Goal: Task Accomplishment & Management: Complete application form

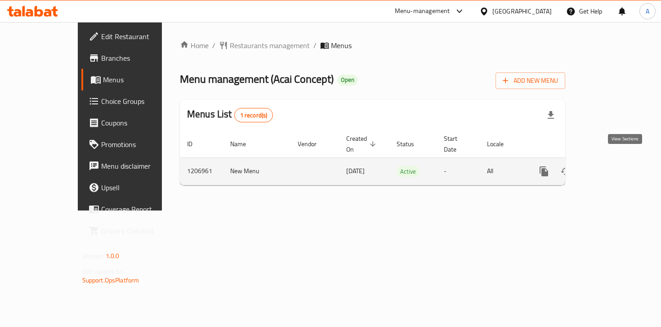
click at [613, 167] on icon "enhanced table" at bounding box center [608, 171] width 8 height 8
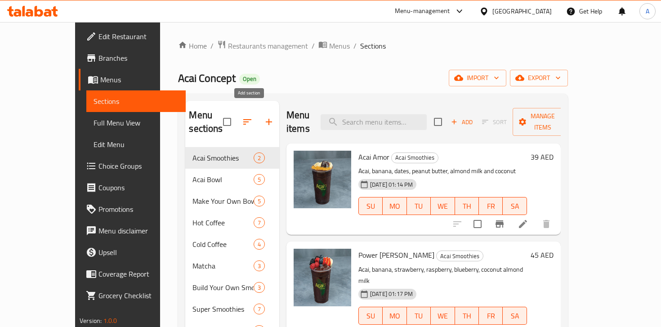
click at [263, 116] on icon "button" at bounding box center [268, 121] width 11 height 11
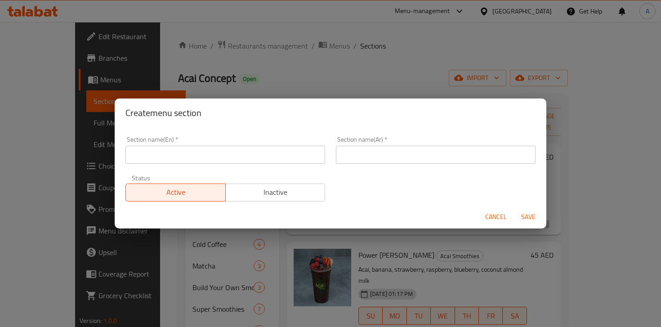
click at [240, 160] on input "text" at bounding box center [225, 155] width 200 height 18
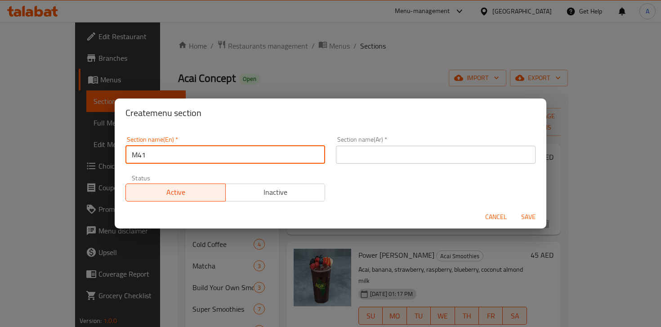
type input "M41"
click at [400, 158] on input "text" at bounding box center [436, 155] width 200 height 18
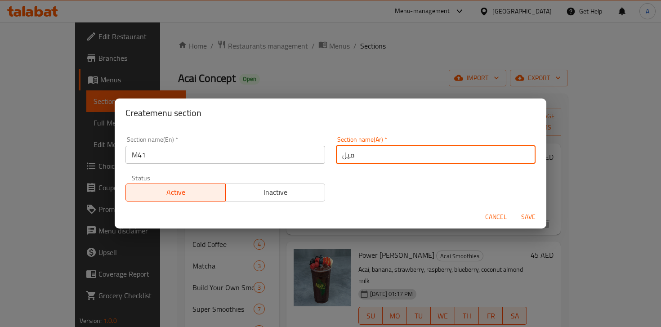
type input "ميل فور ون"
click at [524, 214] on span "Save" at bounding box center [528, 216] width 22 height 11
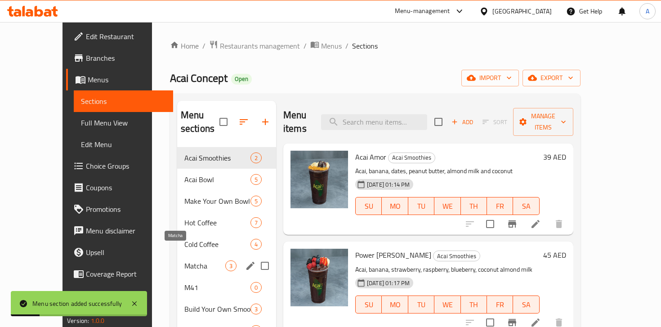
scroll to position [26, 0]
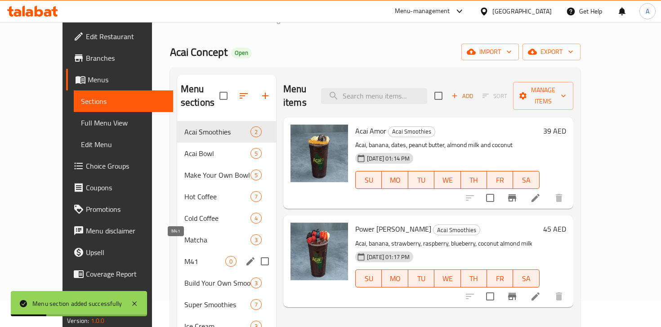
click at [184, 256] on span "M41" at bounding box center [204, 261] width 41 height 11
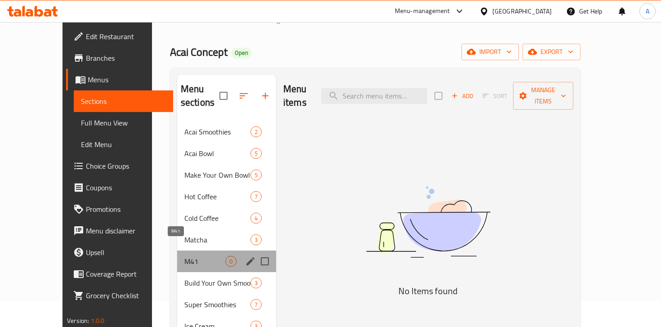
click at [184, 256] on span "M41" at bounding box center [204, 261] width 41 height 11
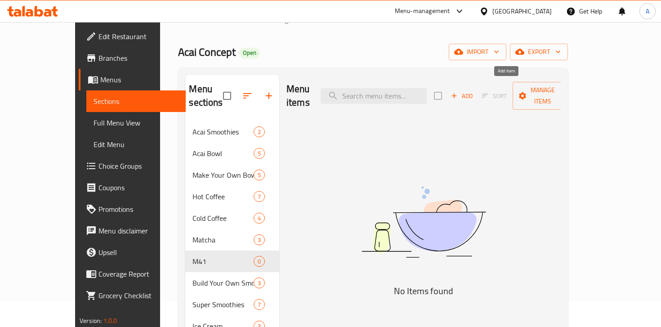
click at [474, 91] on span "Add" at bounding box center [461, 96] width 24 height 10
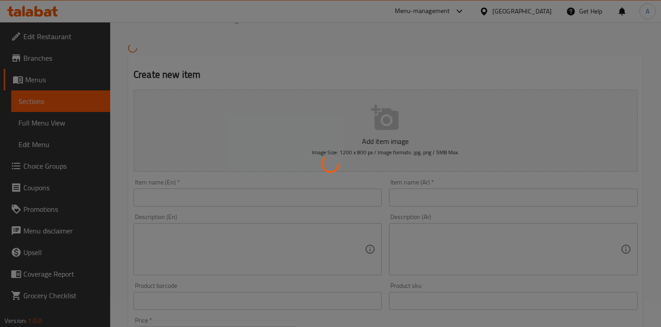
click at [189, 200] on div at bounding box center [330, 163] width 661 height 327
click at [198, 198] on div at bounding box center [330, 163] width 661 height 327
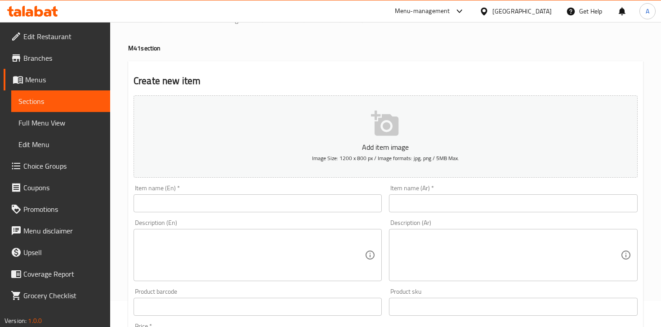
click at [198, 203] on input "text" at bounding box center [257, 203] width 248 height 18
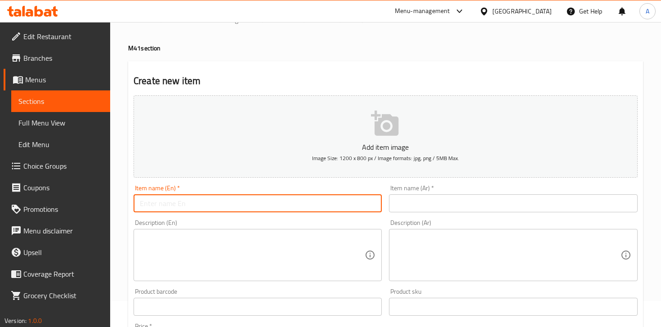
paste input "Energia"
type input "Energia"
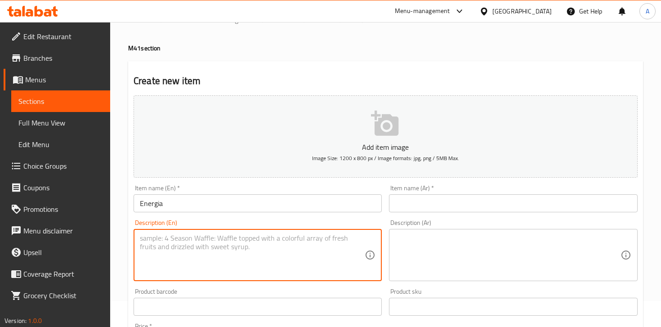
click at [219, 255] on textarea at bounding box center [252, 255] width 225 height 43
paste textarea "seeds Acai,"
type textarea "seeds Acai,"
click at [238, 255] on textarea at bounding box center [252, 255] width 225 height 43
paste textarea "seeds Acai, granola, banana, peanut butter, chia"
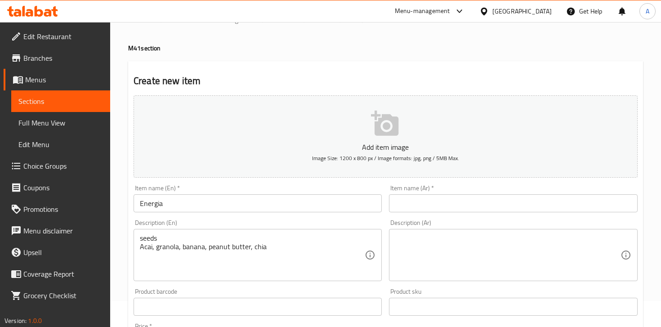
click at [139, 249] on div "seeds Acai, granola, banana, peanut butter, chia Description (En)" at bounding box center [257, 255] width 248 height 52
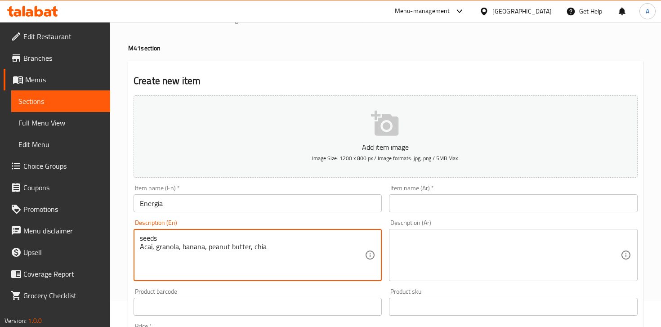
click at [258, 236] on textarea "seeds Acai, granola, banana, peanut butter, chia" at bounding box center [252, 255] width 225 height 43
click at [288, 235] on textarea "Acai, granola, banana, peanut butter, chia" at bounding box center [252, 255] width 225 height 43
paste textarea "seeds"
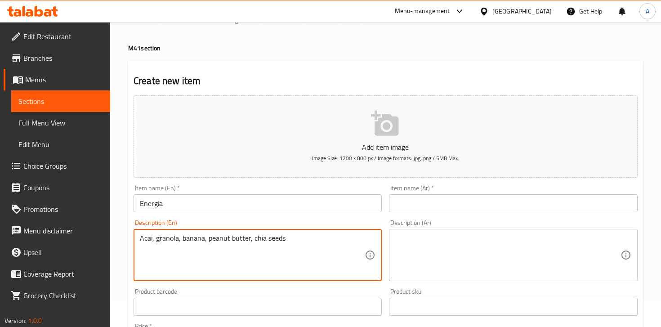
click at [268, 241] on textarea "Acai, granola, banana, peanut butter, chia seeds" at bounding box center [252, 255] width 225 height 43
type textarea "Acai, granola, banana, peanut butter, chia seeds"
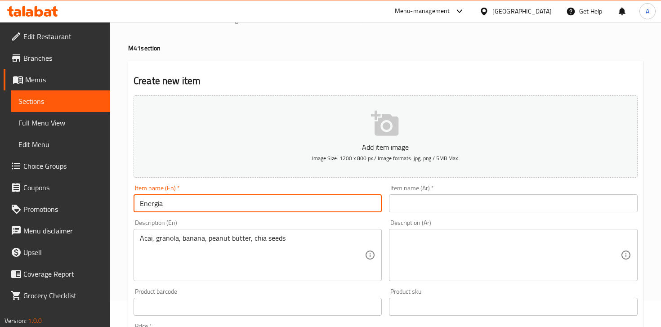
click at [209, 203] on input "Energia" at bounding box center [257, 203] width 248 height 18
click at [187, 201] on input "Energia Offer" at bounding box center [257, 203] width 248 height 18
type input "Energia Offer"
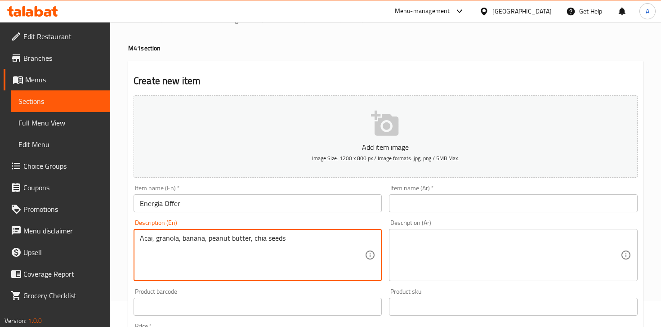
click at [140, 237] on textarea "Acai, granola, banana, peanut butter, chia seeds" at bounding box center [252, 255] width 225 height 43
paste textarea "Energia Offer"
paste textarea "– A powerhouse blend of açai, crunchy granola, fresh banana, creamy peanut butt…"
click at [169, 239] on textarea "Energia Offer – A powerhouse blend of açai, crunchy granola, fresh banana, crea…" at bounding box center [252, 255] width 225 height 43
drag, startPoint x: 169, startPoint y: 239, endPoint x: 145, endPoint y: 239, distance: 24.3
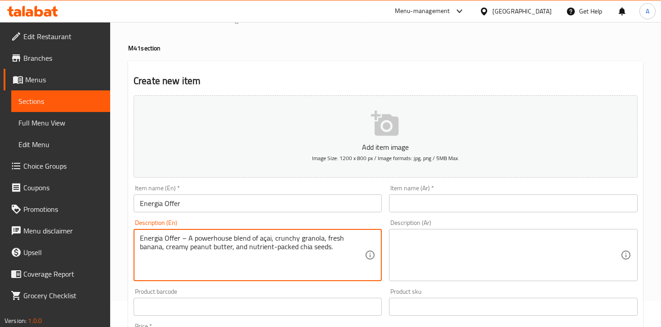
click at [145, 239] on textarea "Energia Offer – A powerhouse blend of açai, crunchy granola, fresh banana, crea…" at bounding box center [252, 255] width 225 height 43
click at [173, 202] on input "Energia Offer" at bounding box center [257, 203] width 248 height 18
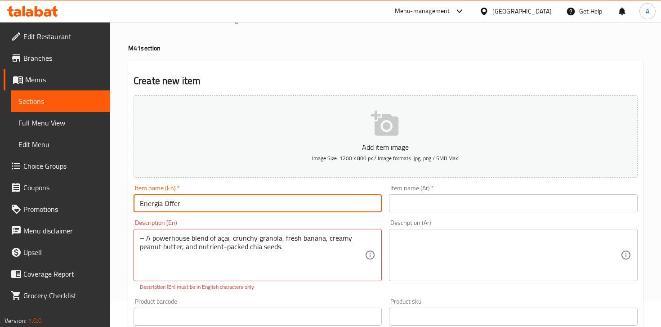
click at [173, 202] on input "Energia Offer" at bounding box center [257, 203] width 248 height 18
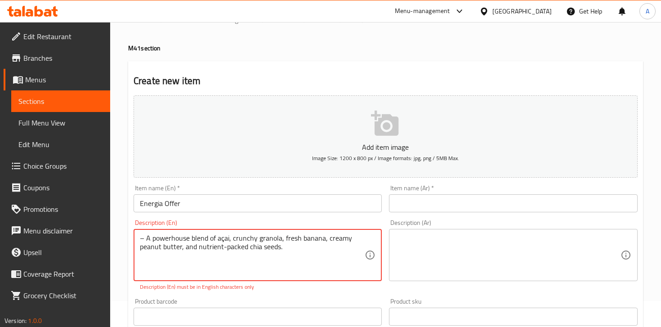
drag, startPoint x: 145, startPoint y: 240, endPoint x: 121, endPoint y: 239, distance: 23.4
type textarea "A powerhouse blend of açai, crunchy granola, fresh banana, creamy peanut butter…"
click at [442, 266] on textarea at bounding box center [507, 255] width 225 height 43
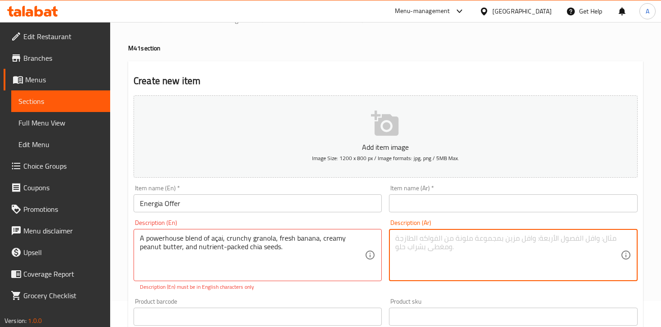
paste textarea "آساي، [PERSON_NAME]، [PERSON_NAME]، زبدة فول سوداني، وبذور الشيا."
type textarea "آساي، [PERSON_NAME]، [PERSON_NAME]، زبدة فول سوداني، وبذور الشيا."
click at [439, 201] on input "text" at bounding box center [513, 203] width 248 height 18
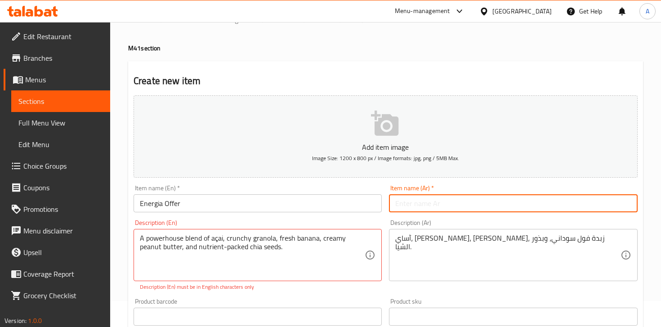
paste input "عرض إنيرجيا"
type input "عرض إنيرجيا"
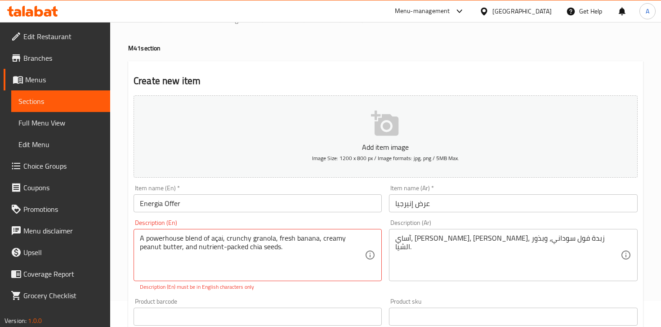
click at [365, 188] on div "Item name (En)   * Energia Offer Item name (En) *" at bounding box center [257, 198] width 248 height 27
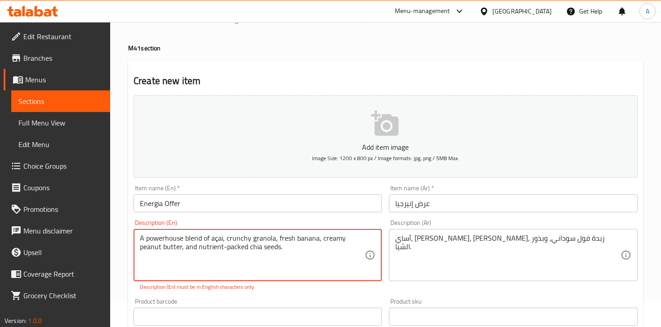
click at [142, 240] on textarea "A powerhouse blend of açai, crunchy granola, fresh banana, creamy peanut butter…" at bounding box center [252, 255] width 225 height 43
click at [213, 268] on textarea "A powerhouse blend of açai, crunchy granola, fresh banana, creamy peanut butter…" at bounding box center [252, 255] width 225 height 43
type textarea "A powerhouse blend of açai, crunchy granola, fresh banana, creamy peanut butter…"
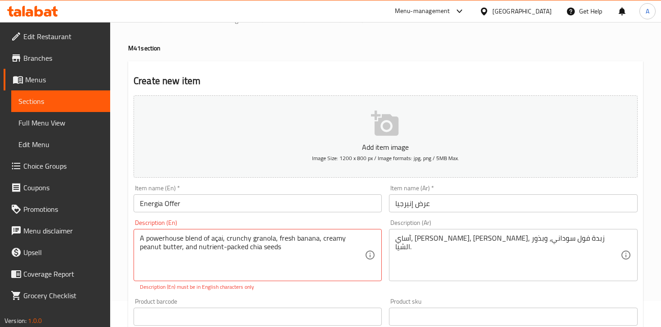
click at [364, 219] on div "Description (En) A powerhouse blend of açai, crunchy granola, fresh banana, cre…" at bounding box center [257, 254] width 248 height 71
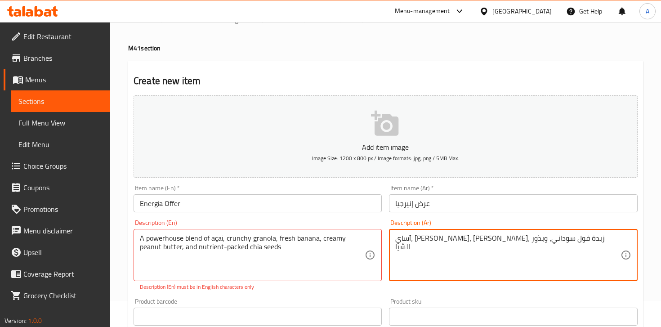
type textarea "آساي، [PERSON_NAME]، [PERSON_NAME]، زبدة فول سوداني، وبذور الشيا"
click at [380, 219] on div "Description (En) A powerhouse blend of açai, crunchy granola, fresh banana, cre…" at bounding box center [257, 255] width 255 height 79
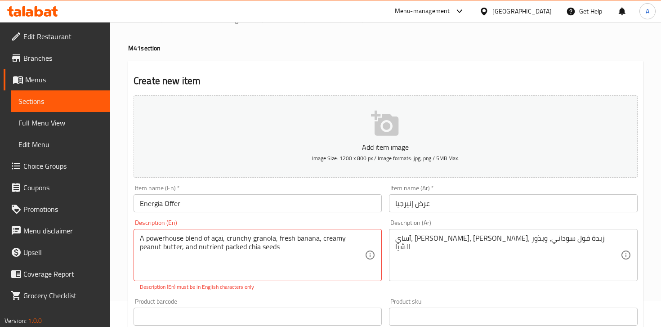
click at [254, 223] on div "Description (En) A powerhouse blend of açai, crunchy granola, fresh banana, cre…" at bounding box center [257, 254] width 248 height 71
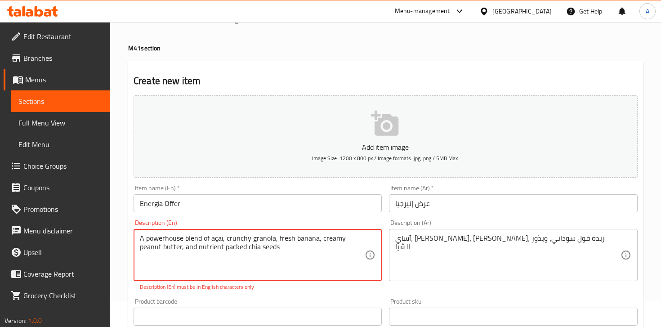
click at [225, 239] on textarea "A powerhouse blend of açai, crunchy granola, fresh banana, creamy peanut butter…" at bounding box center [252, 255] width 225 height 43
click at [281, 210] on input "Energia Offer" at bounding box center [257, 203] width 248 height 18
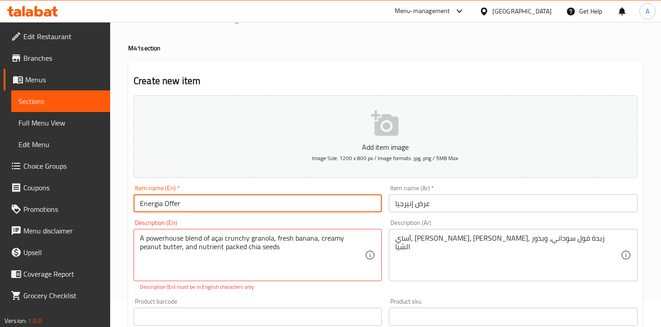
click at [322, 164] on button "Add item image Image Size: 1200 x 800 px / Image formats: jpg, png / 5MB Max." at bounding box center [385, 136] width 504 height 82
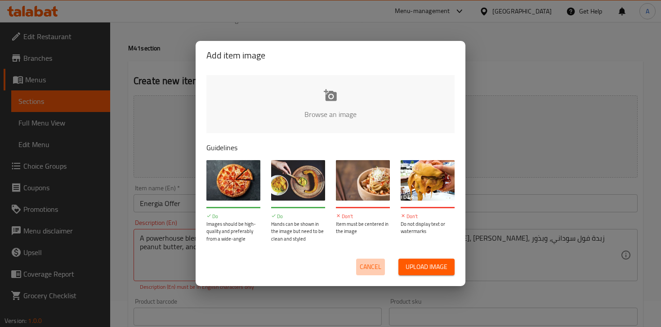
click at [370, 261] on span "Cancel" at bounding box center [371, 266] width 22 height 11
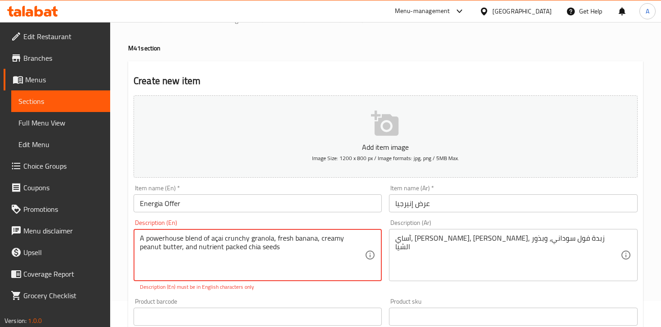
click at [160, 250] on textarea "A powerhouse blend of açai crunchy granola, fresh banana, creamy peanut butter,…" at bounding box center [252, 255] width 225 height 43
click at [332, 221] on div "Description (En) A powerhouse blend of açai crunchy granola, fresh banana, crea…" at bounding box center [257, 254] width 248 height 71
click at [300, 217] on div "Description (En) A powerhouse blend of açai crunchy granola fresh banana, cream…" at bounding box center [257, 255] width 255 height 79
click at [284, 273] on textarea "A powerhouse blend of açai crunchy granola fresh banana, creamy peanut butter a…" at bounding box center [252, 255] width 225 height 43
click at [329, 220] on div "Description (En) A powerhouse blend of açai crunchy granola fresh banana creamy…" at bounding box center [257, 254] width 248 height 71
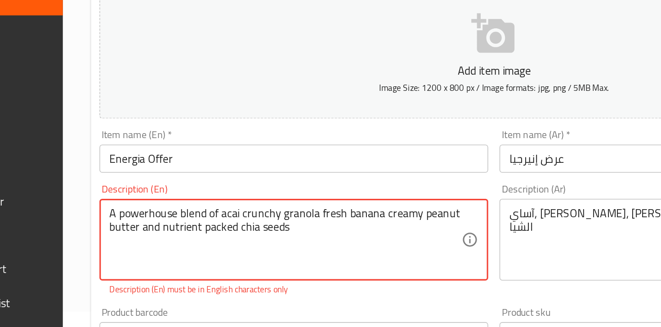
click at [276, 253] on textarea "A powerhouse blend of acai crunchy granola fresh banana creamy peanut butter an…" at bounding box center [252, 255] width 225 height 43
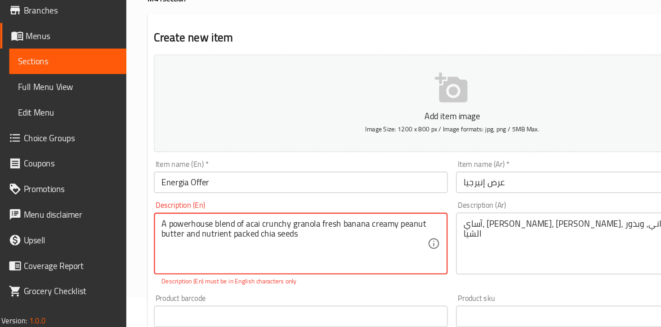
type textarea "A powerhouse blend of acai crunchy granola fresh banana creamy peanut butter an…"
click at [290, 216] on div "Description (En) A powerhouse blend of acai crunchy granola fresh banana creamy…" at bounding box center [257, 255] width 255 height 79
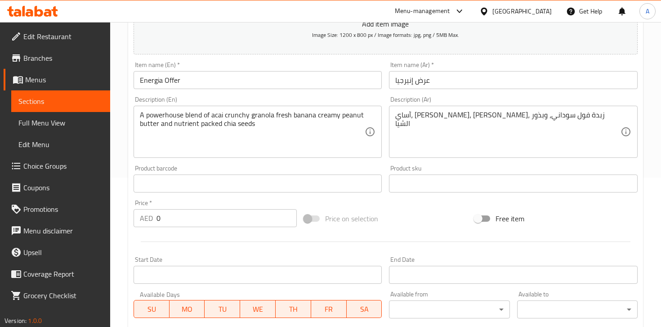
scroll to position [160, 0]
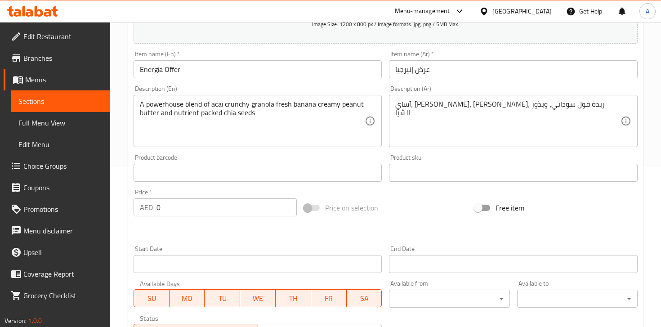
click at [214, 210] on input "0" at bounding box center [226, 207] width 140 height 18
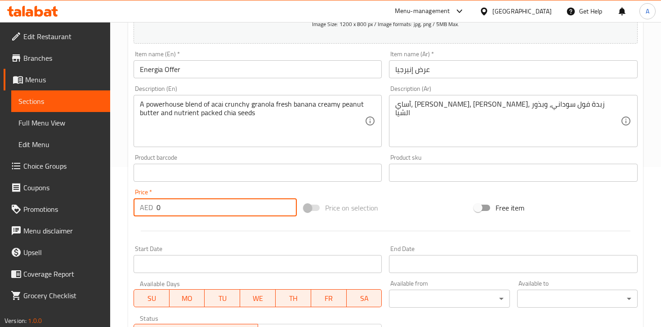
click at [214, 210] on input "0" at bounding box center [226, 207] width 140 height 18
type input "3"
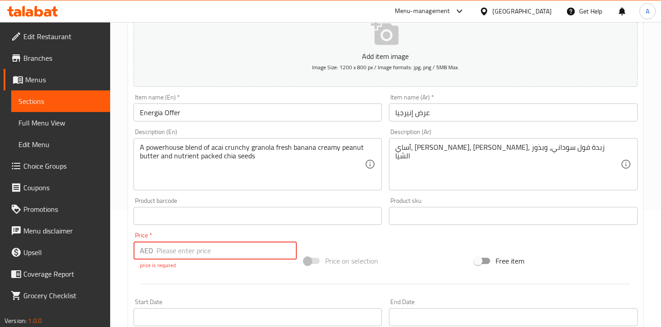
scroll to position [121, 0]
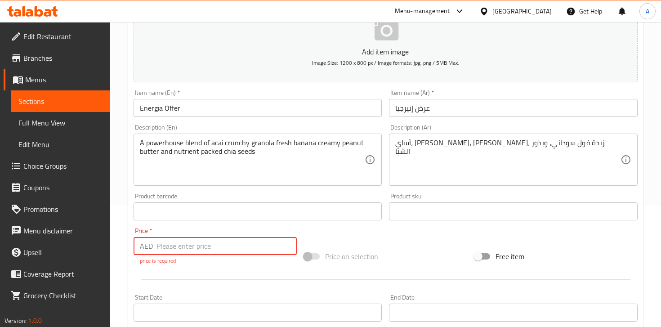
click at [186, 247] on input "number" at bounding box center [226, 246] width 140 height 18
click at [319, 230] on div "Add item image Image Size: 1200 x 800 px / Image formats: jpg, png / 5MB Max. I…" at bounding box center [385, 194] width 511 height 397
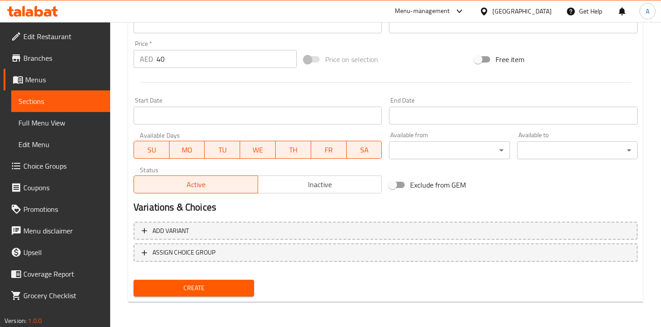
scroll to position [0, 0]
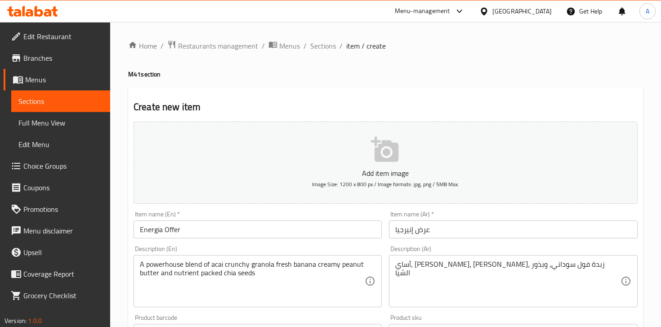
click at [384, 159] on icon "button" at bounding box center [384, 149] width 27 height 25
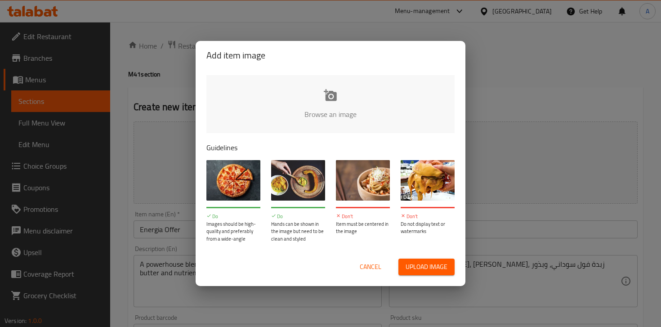
click at [327, 107] on input "file" at bounding box center [634, 117] width 856 height 84
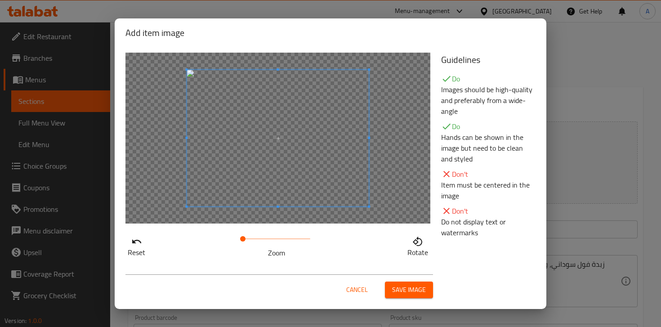
click at [408, 291] on span "Save image" at bounding box center [409, 289] width 34 height 11
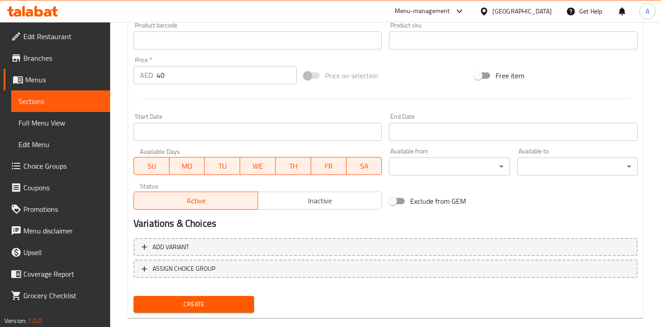
scroll to position [289, 0]
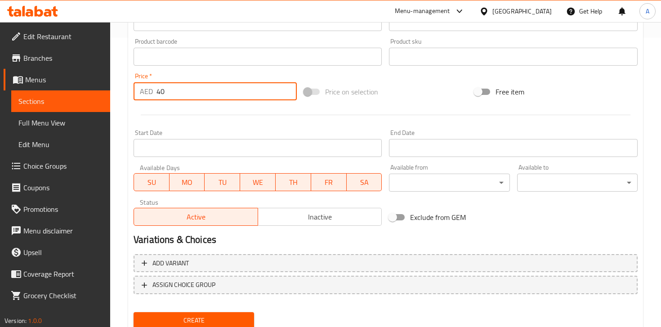
click at [193, 97] on input "40" at bounding box center [226, 91] width 140 height 18
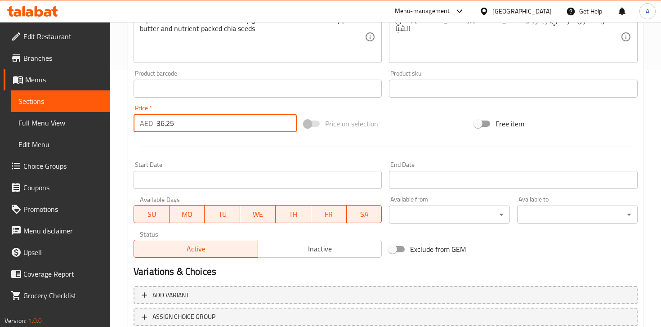
scroll to position [251, 0]
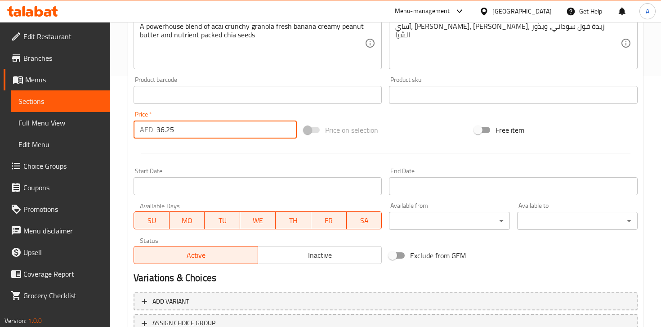
type input "36.25"
click at [295, 108] on div "Price   * AED 36.25 Price *" at bounding box center [215, 124] width 170 height 35
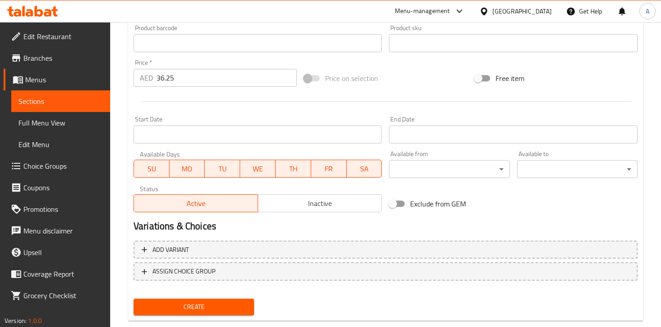
scroll to position [321, 0]
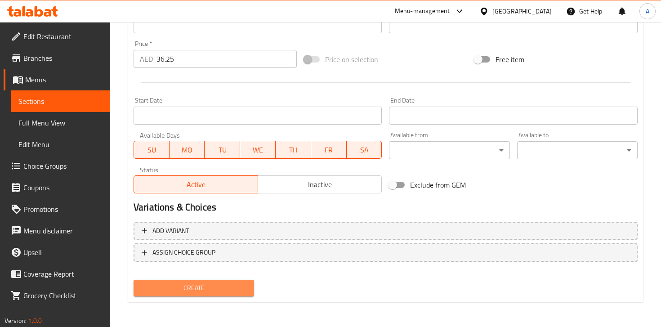
click at [218, 289] on span "Create" at bounding box center [194, 287] width 106 height 11
click at [222, 284] on span "Create" at bounding box center [194, 287] width 106 height 11
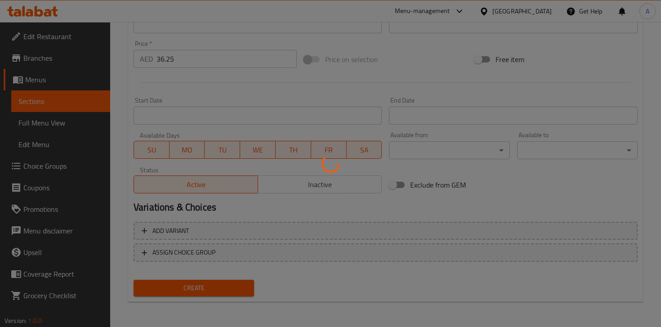
type input "0"
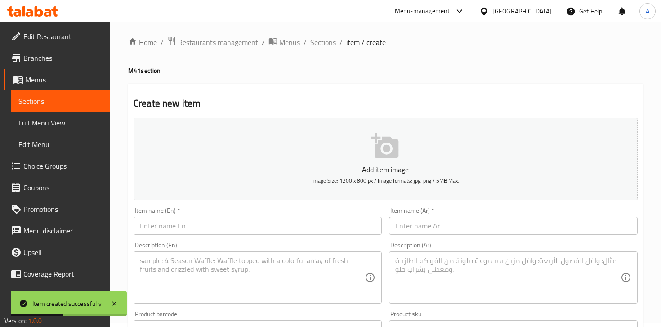
scroll to position [0, 0]
